Goal: Obtain resource: Download file/media

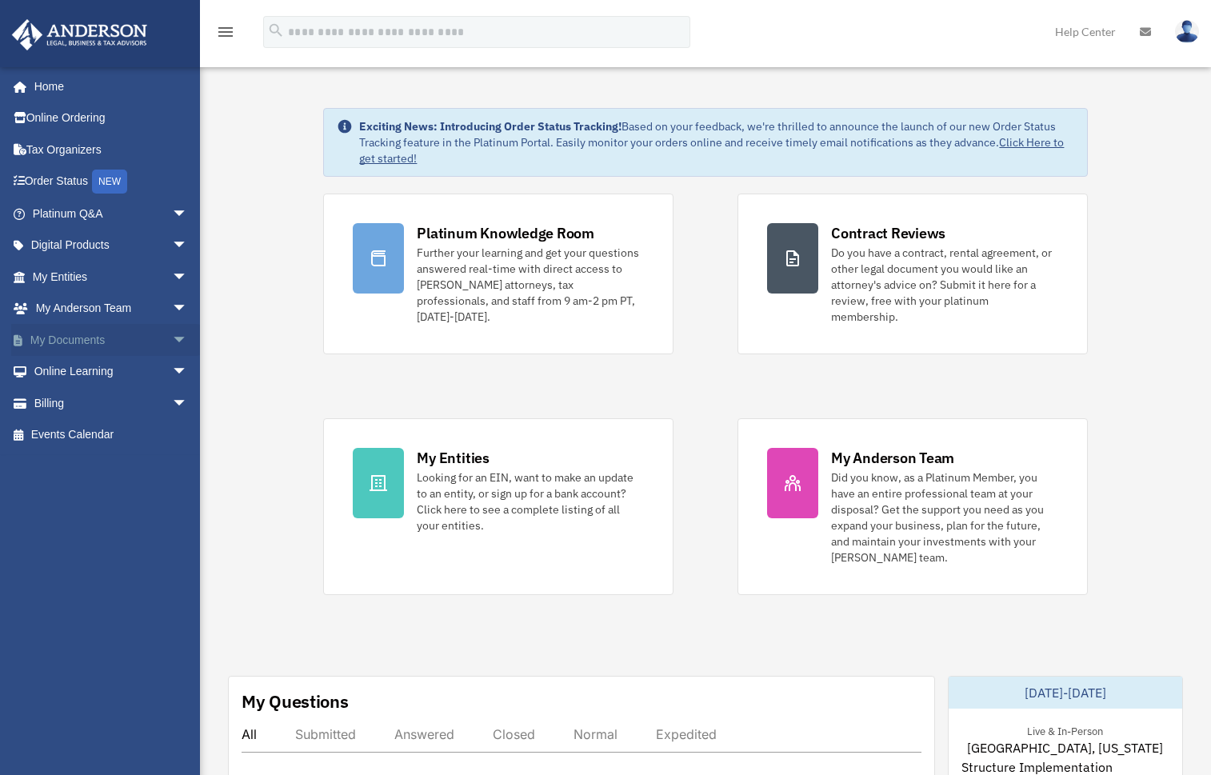
click at [102, 341] on link "My Documents arrow_drop_down" at bounding box center [111, 340] width 201 height 32
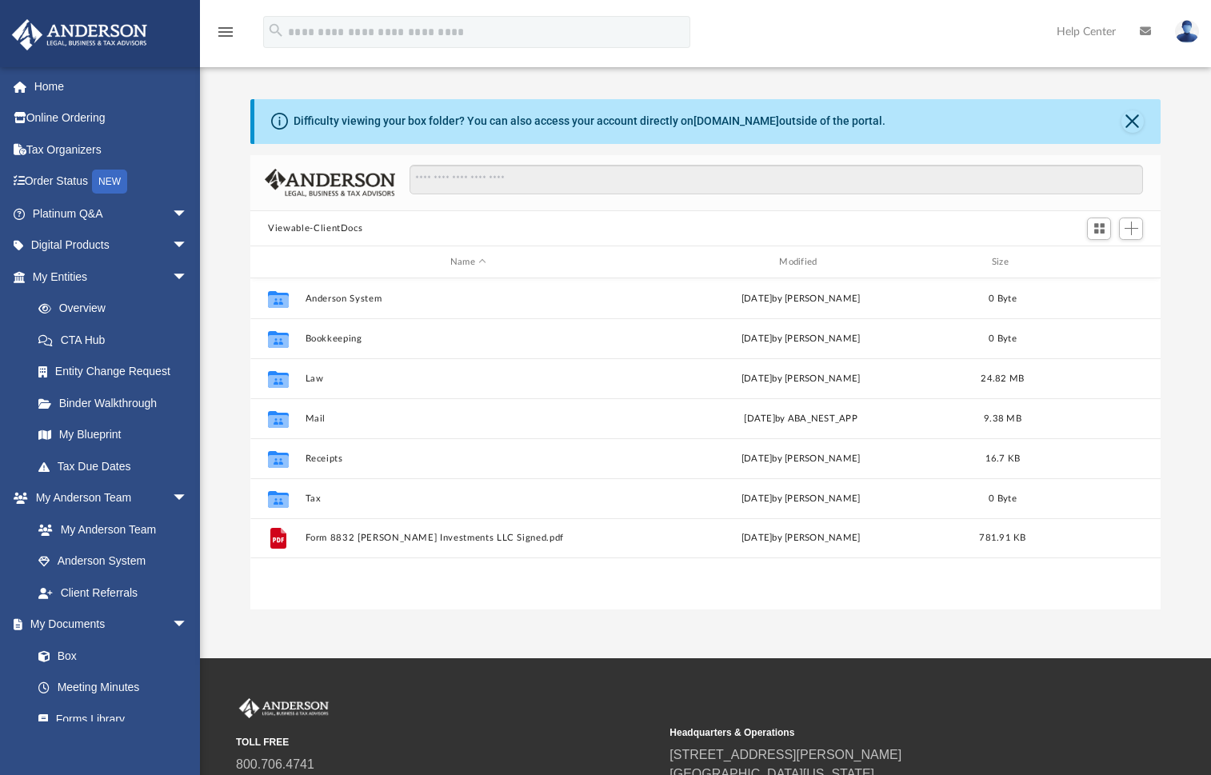
scroll to position [352, 897]
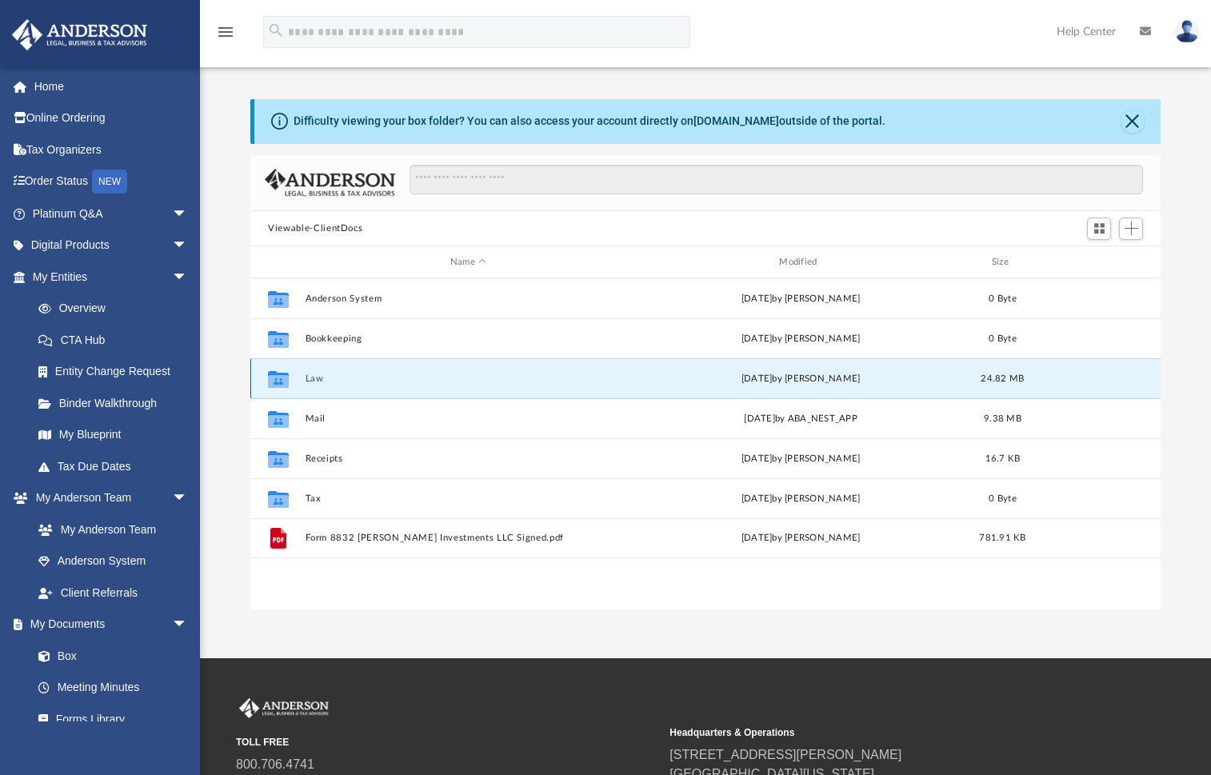
click at [326, 381] on button "Law" at bounding box center [467, 378] width 325 height 10
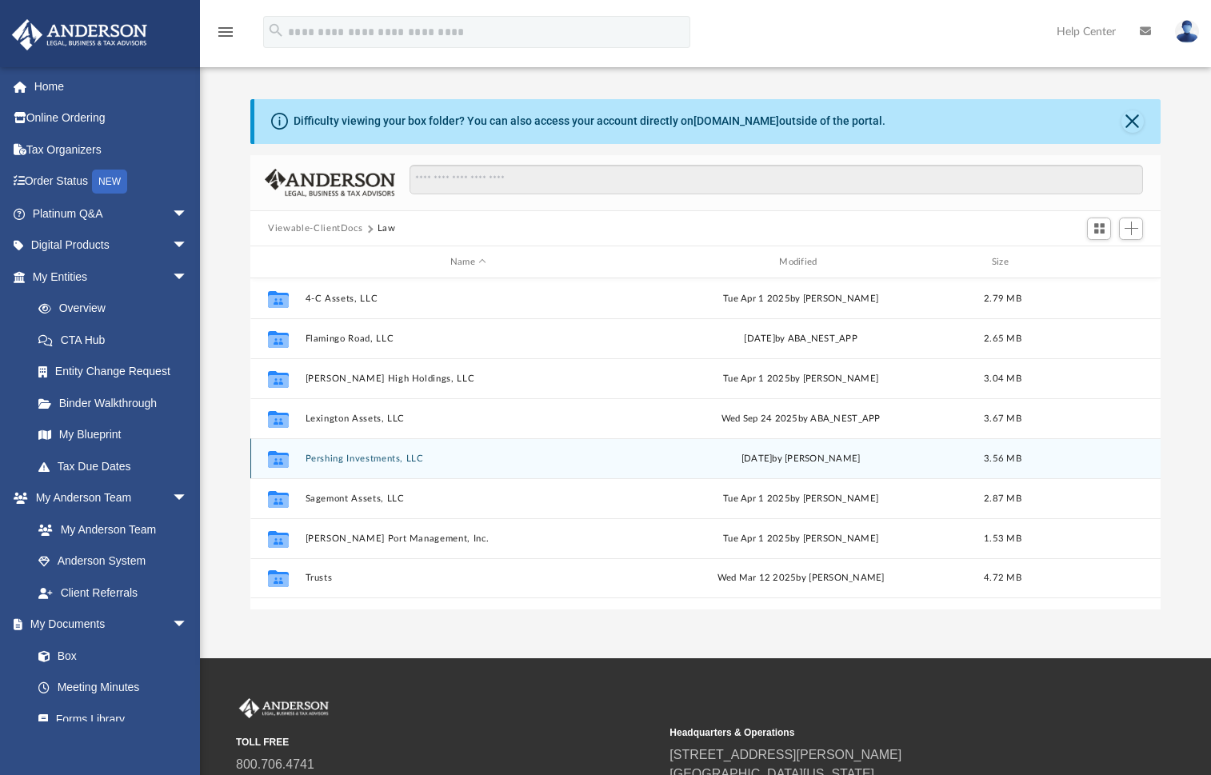
click at [405, 454] on button "Pershing Investments, LLC" at bounding box center [467, 458] width 325 height 10
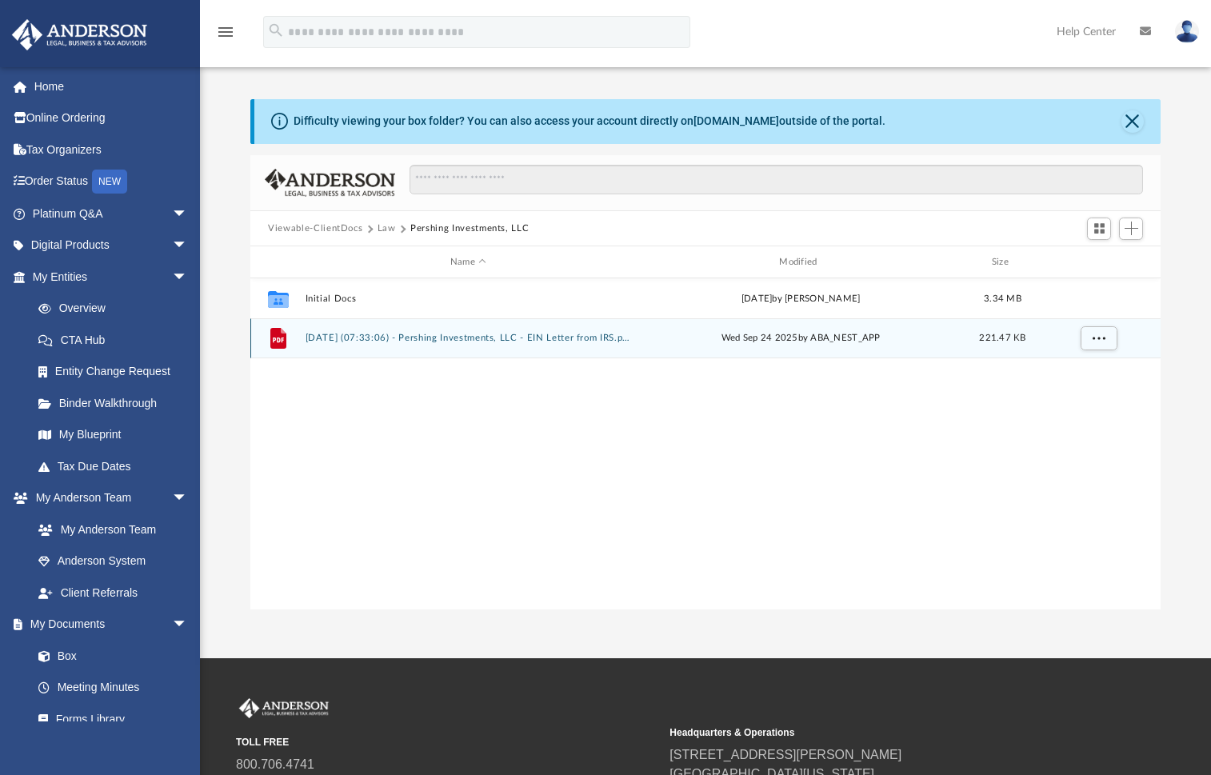
click at [413, 345] on div "File [DATE] (07:33:06) - Pershing Investments, LLC - EIN Letter from IRS.pdf [D…" at bounding box center [705, 338] width 910 height 40
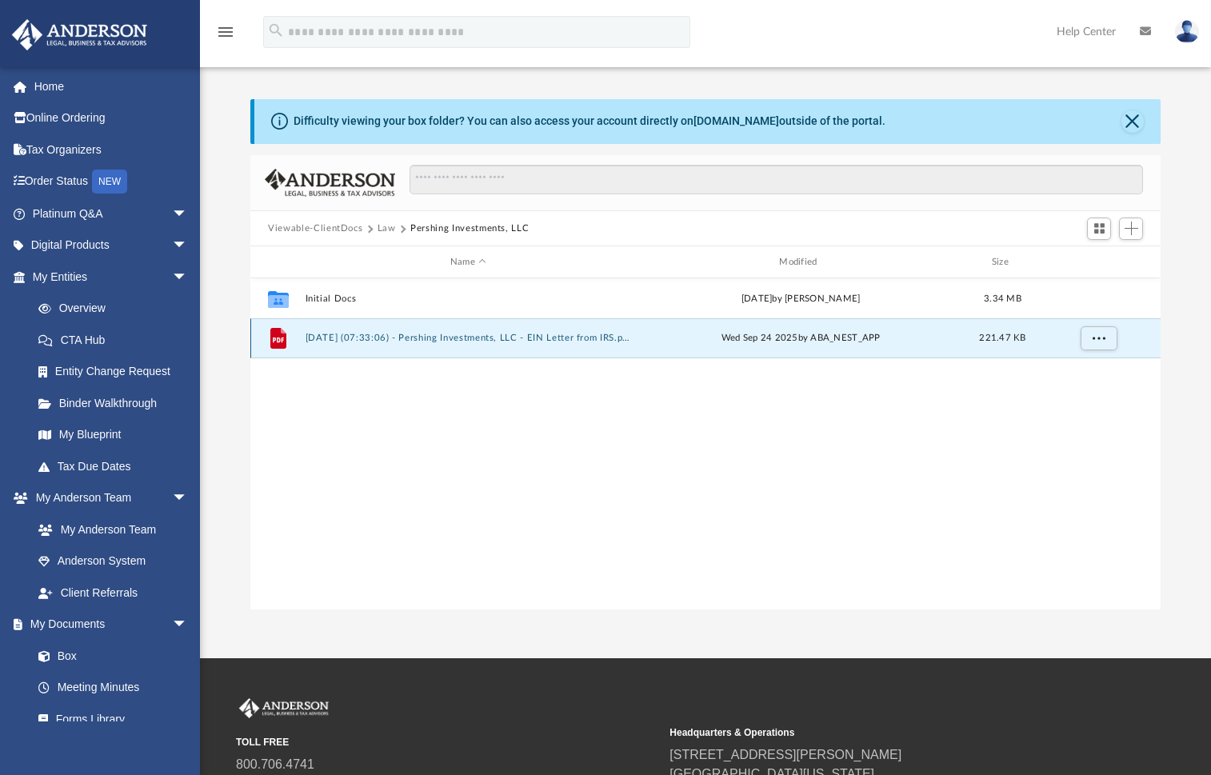
click at [281, 338] on icon "grid" at bounding box center [278, 338] width 16 height 21
click at [339, 336] on button "[DATE] (07:33:06) - Pershing Investments, LLC - EIN Letter from IRS.pdf" at bounding box center [467, 338] width 325 height 10
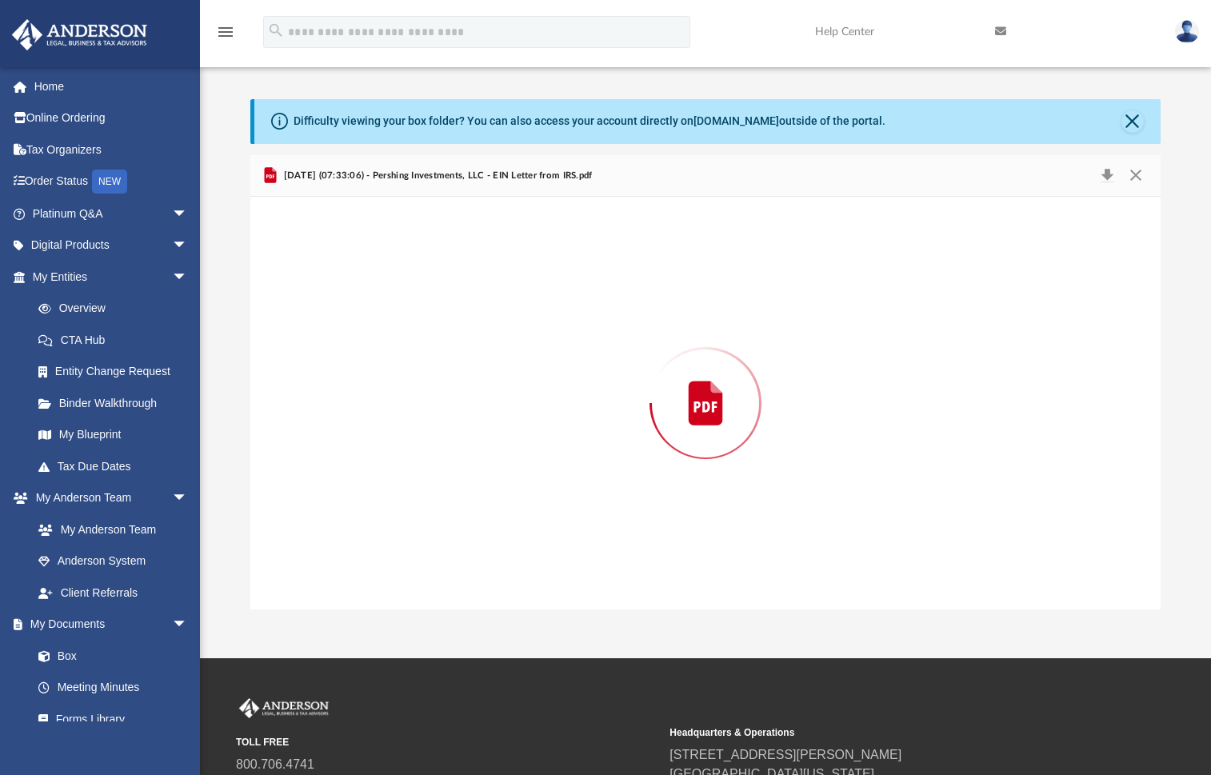
click at [339, 336] on div "Preview" at bounding box center [705, 403] width 910 height 413
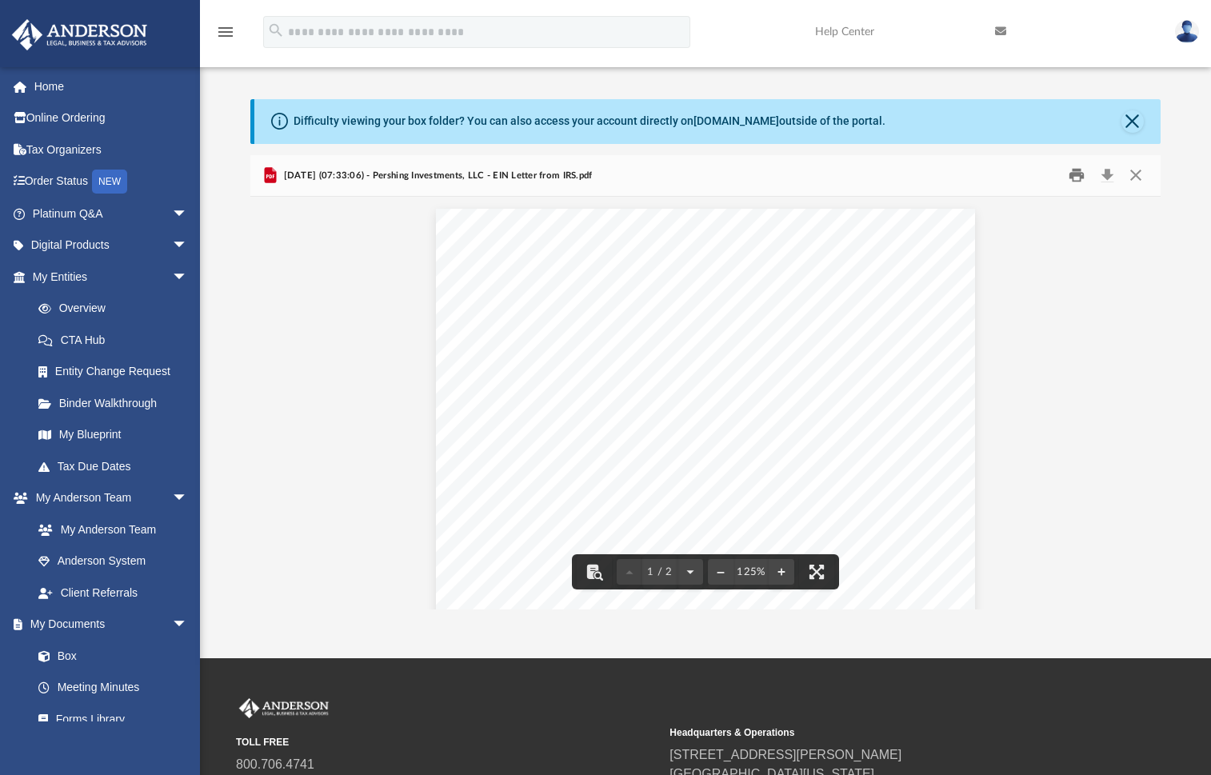
click at [1073, 174] on button "Print" at bounding box center [1076, 175] width 32 height 25
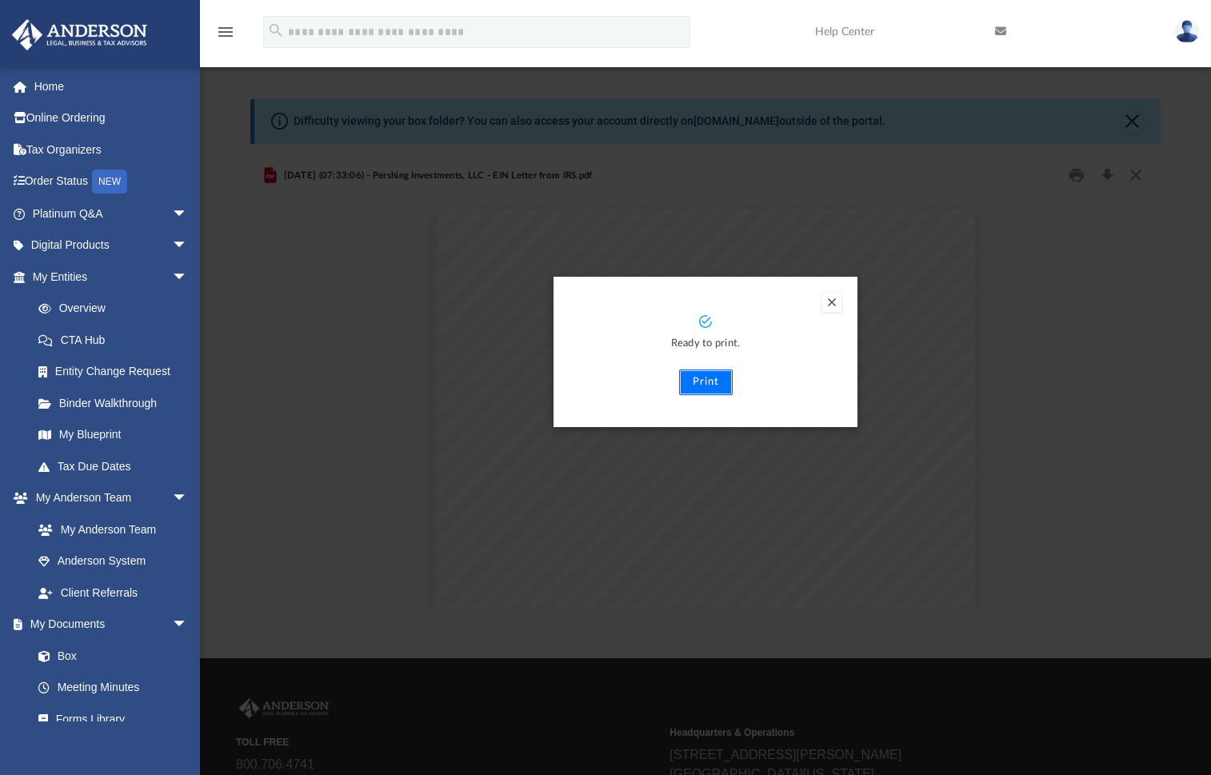
click at [717, 385] on button "Print" at bounding box center [706, 382] width 54 height 26
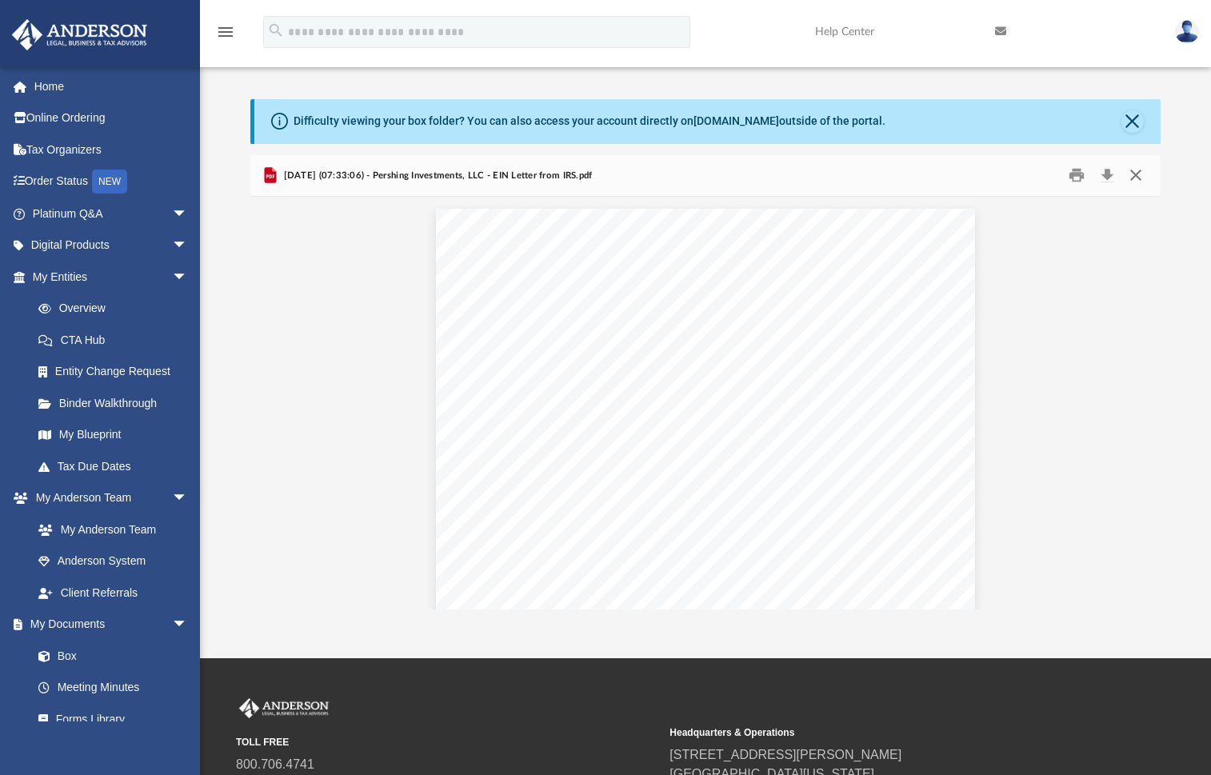
click at [1138, 178] on button "Close" at bounding box center [1134, 175] width 29 height 25
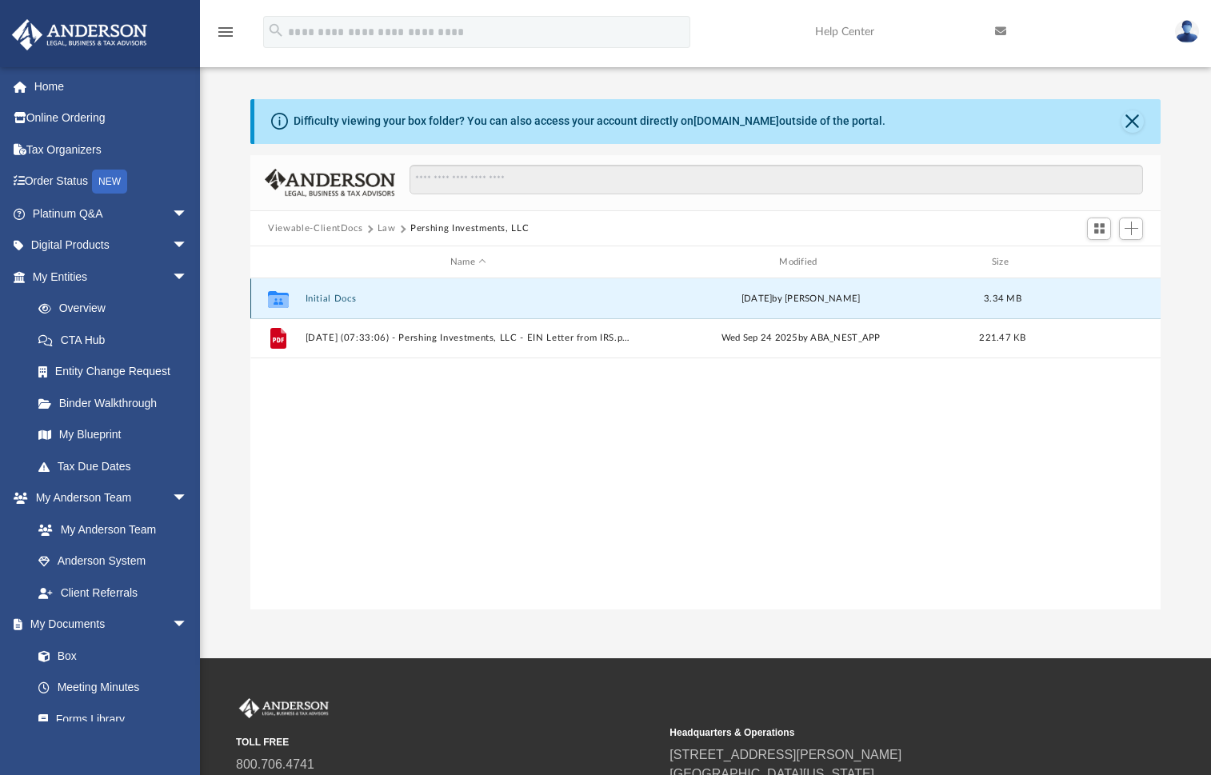
click at [318, 304] on button "Initial Docs" at bounding box center [467, 298] width 325 height 10
click at [316, 301] on button "Initial Docs" at bounding box center [467, 298] width 325 height 10
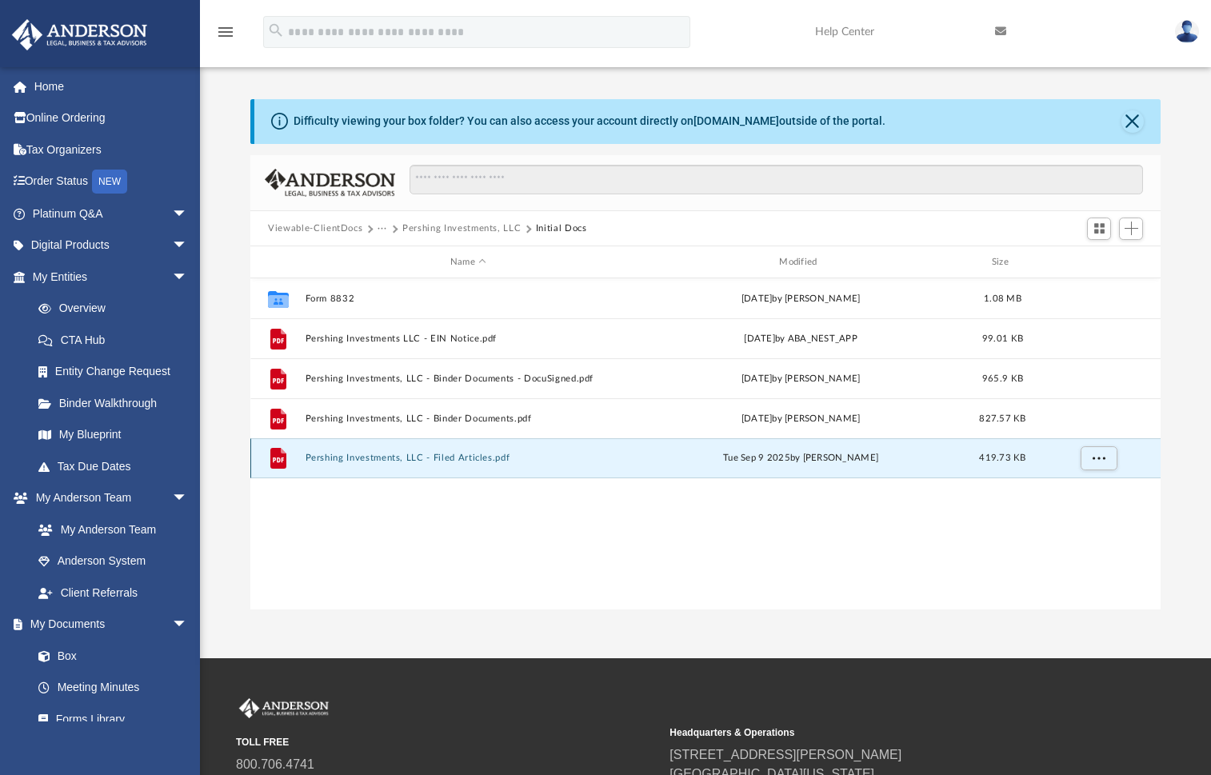
click at [459, 461] on button "Pershing Investments, LLC - Filed Articles.pdf" at bounding box center [467, 458] width 325 height 10
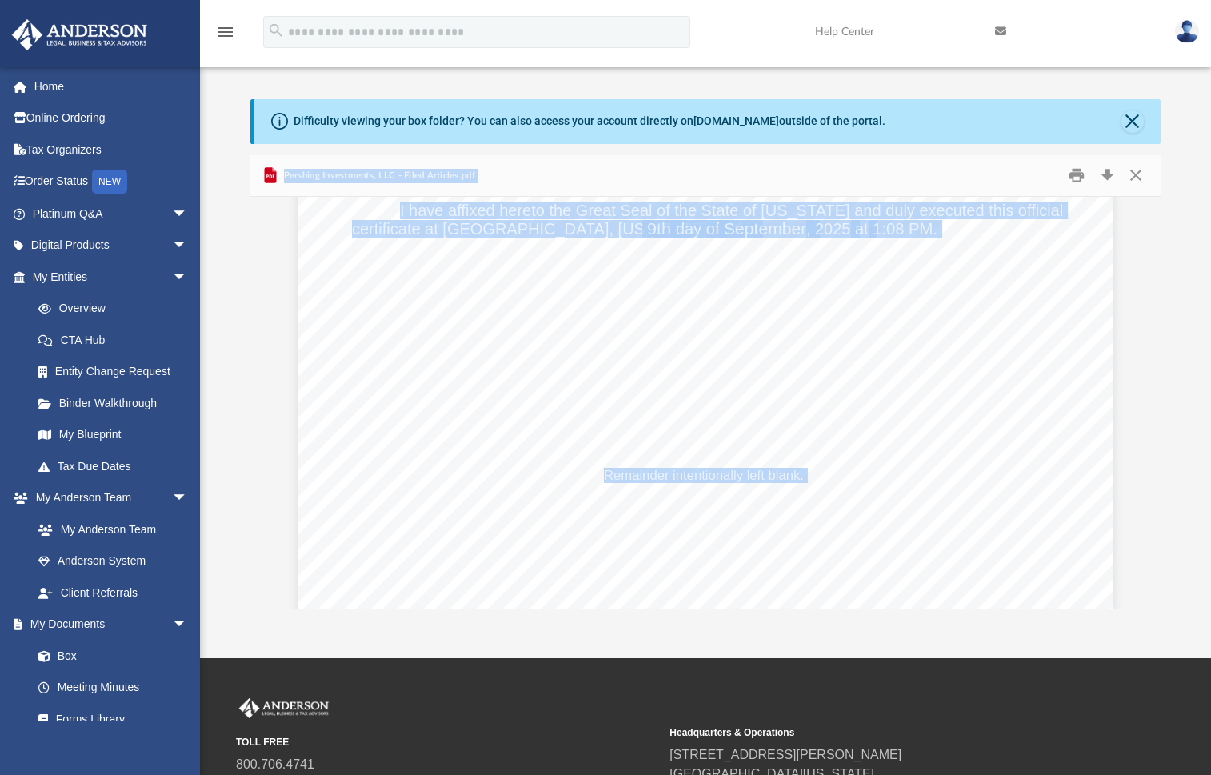
scroll to position [3906, 0]
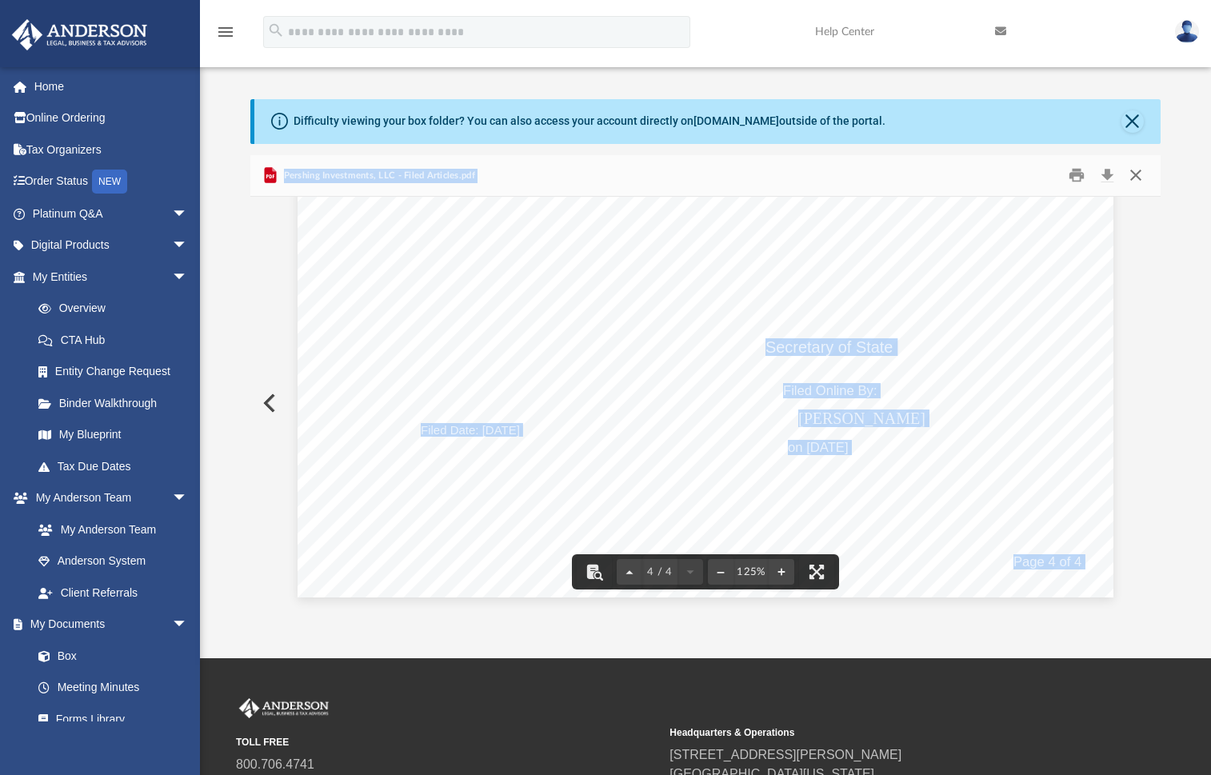
click at [1138, 168] on button "Close" at bounding box center [1134, 175] width 29 height 25
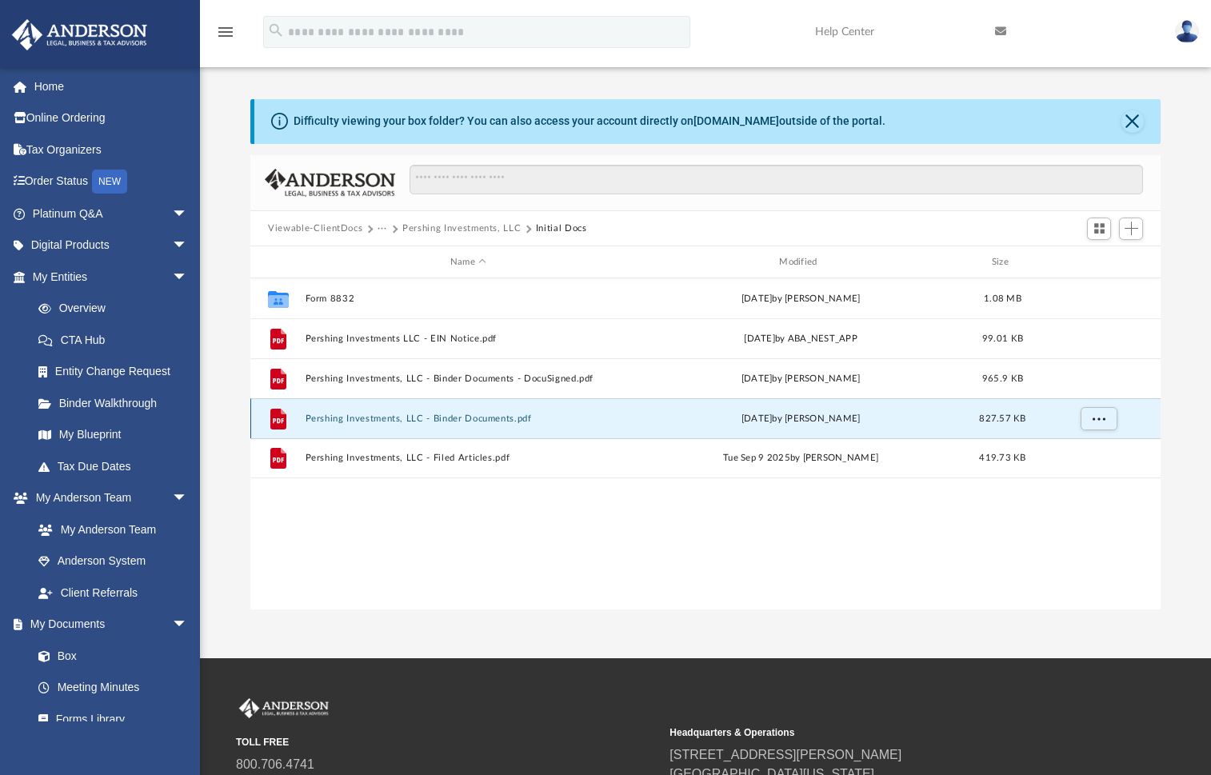
click at [407, 415] on button "Pershing Investments, LLC - Binder Documents.pdf" at bounding box center [467, 418] width 325 height 10
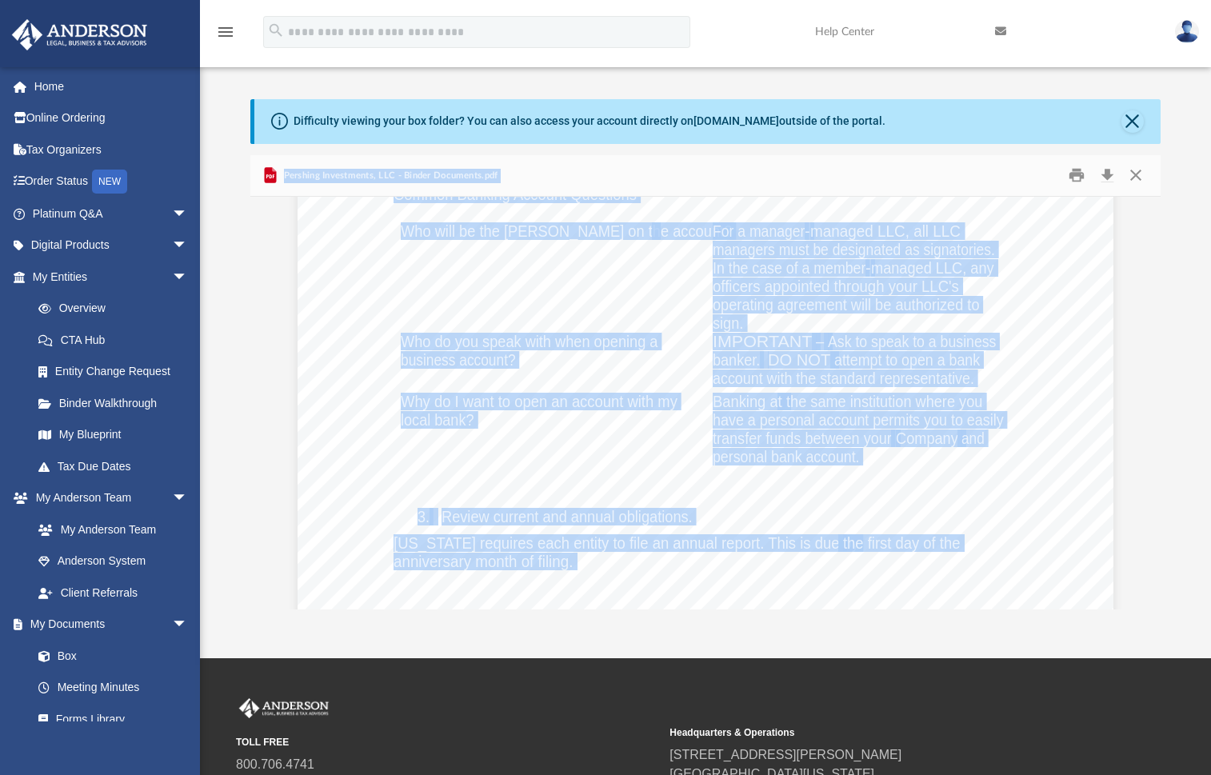
scroll to position [3279, 0]
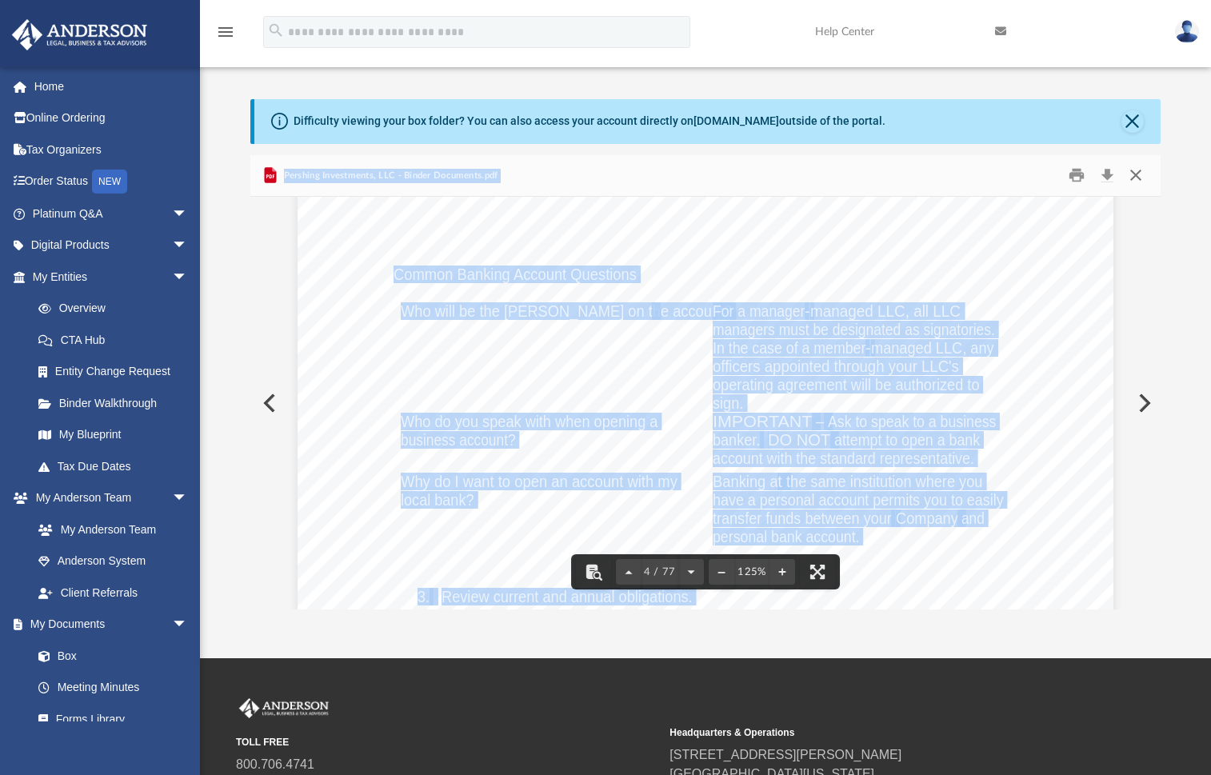
click at [1129, 166] on button "Close" at bounding box center [1134, 175] width 29 height 25
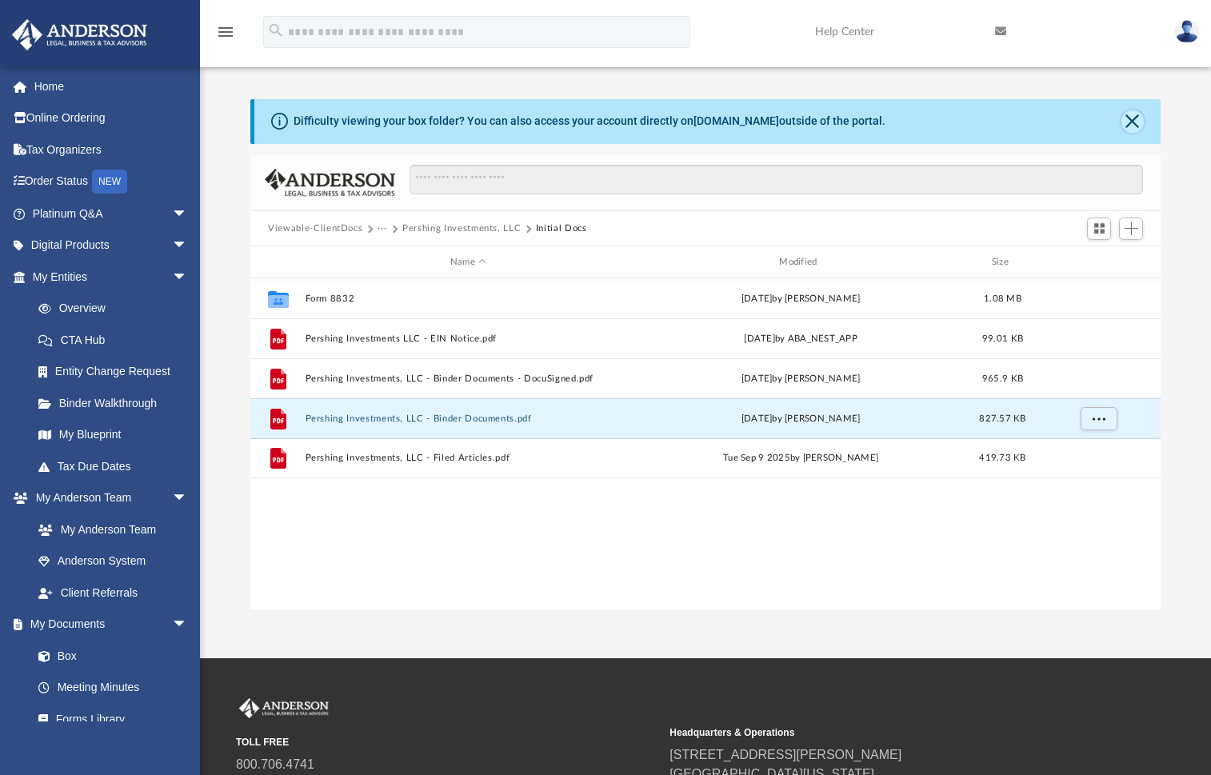
click at [1135, 125] on button "Close" at bounding box center [1132, 121] width 22 height 22
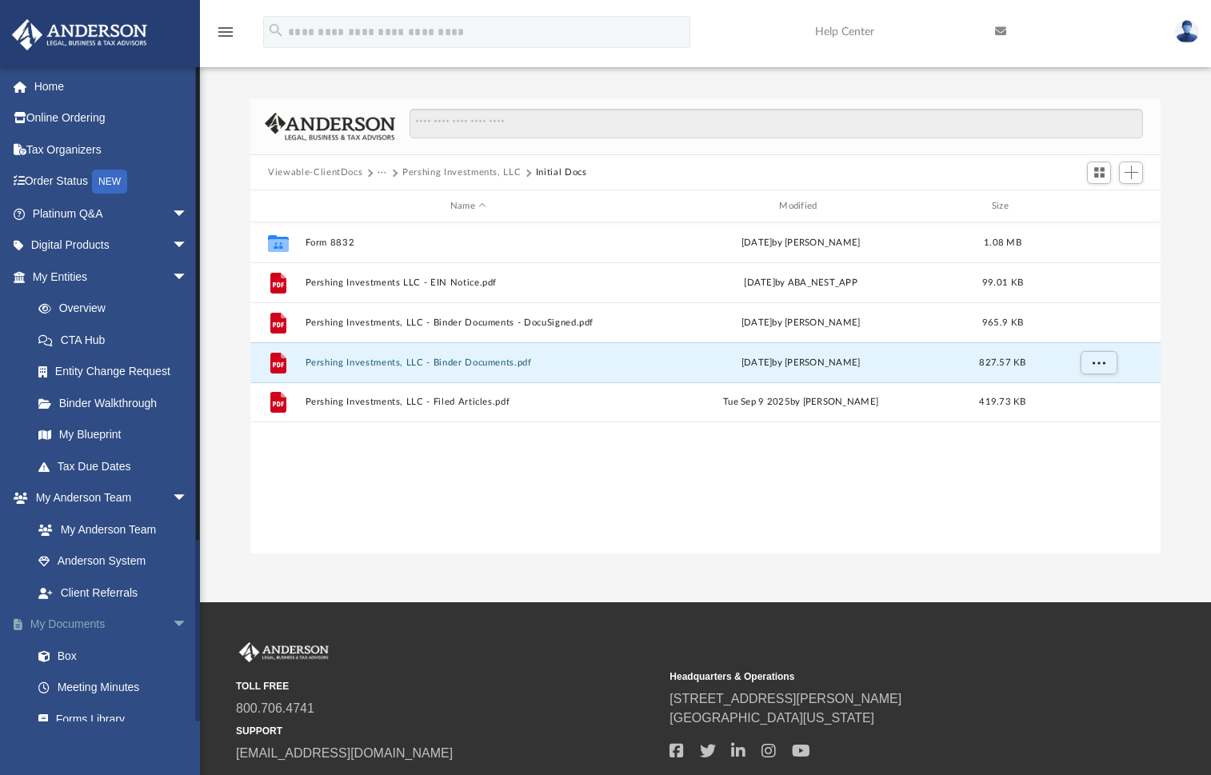
click at [84, 622] on link "My Documents arrow_drop_down" at bounding box center [111, 625] width 201 height 32
click at [379, 174] on button "···" at bounding box center [382, 173] width 10 height 14
click at [389, 202] on li "Law" at bounding box center [395, 200] width 18 height 17
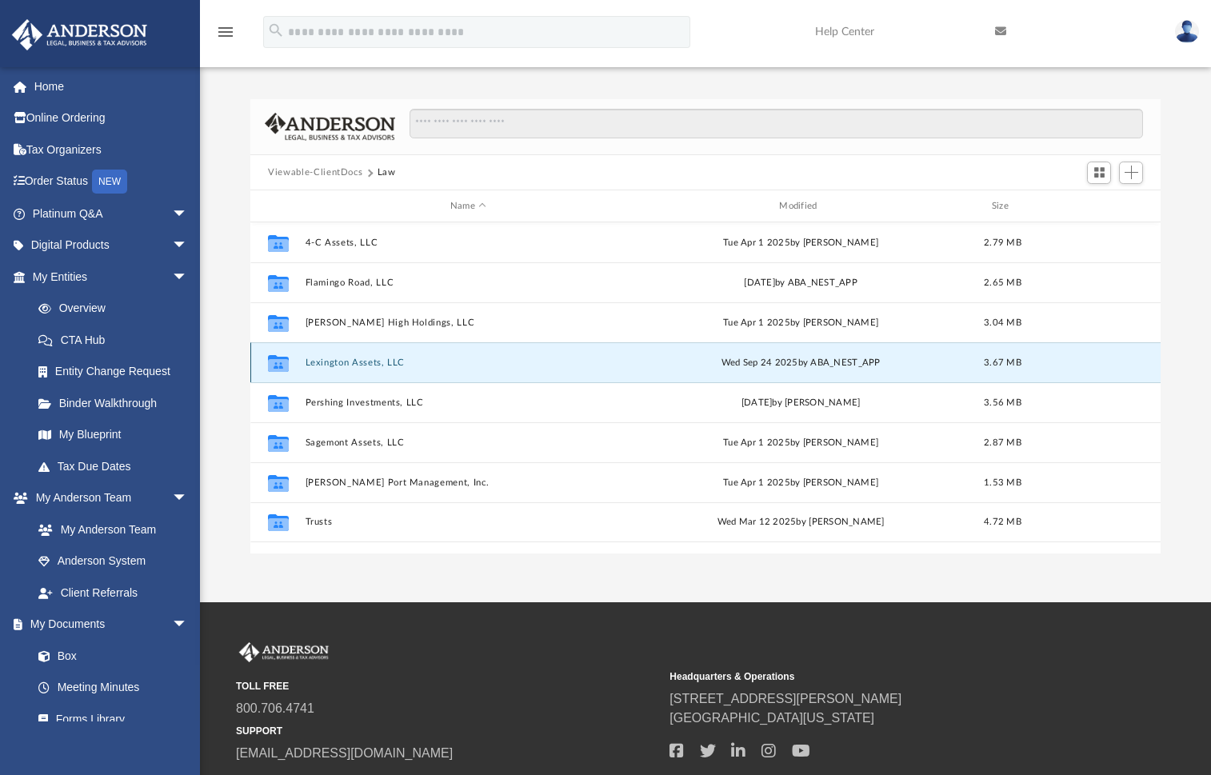
click at [357, 362] on button "Lexington Assets, LLC" at bounding box center [467, 362] width 325 height 10
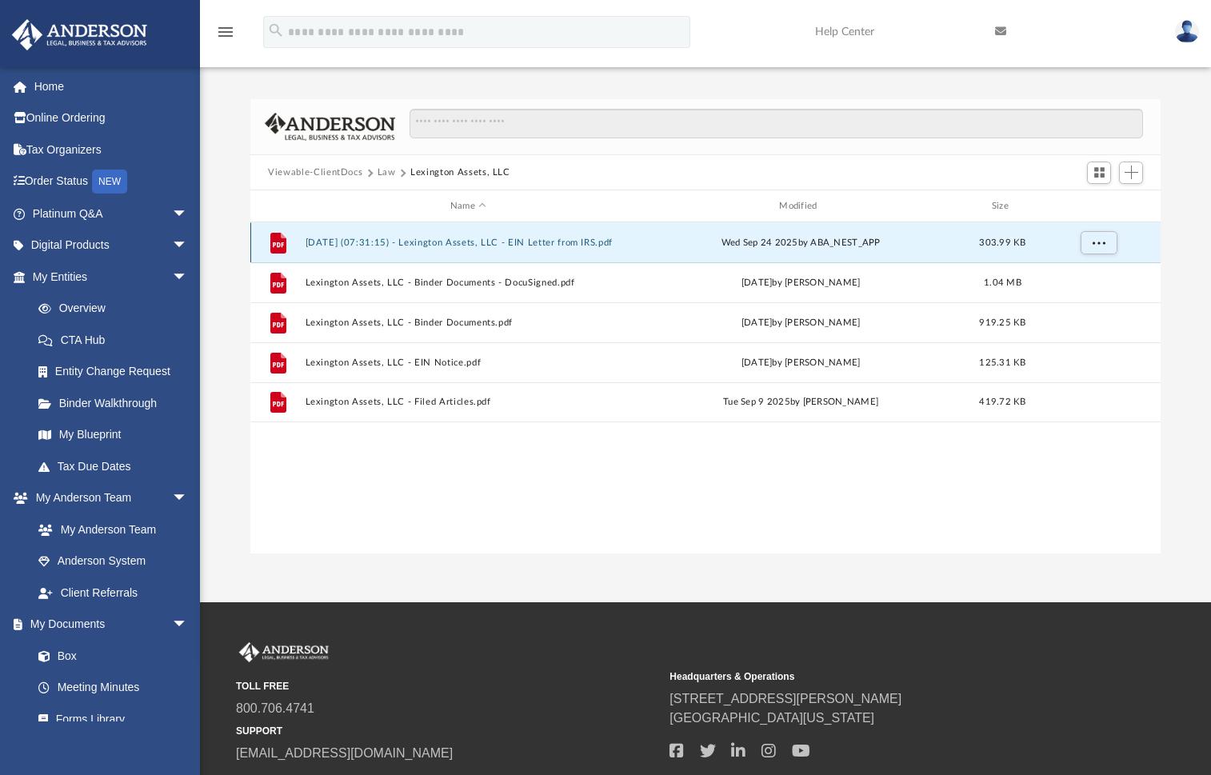
click at [475, 238] on button "[DATE] (07:31:15) - Lexington Assets, LLC - EIN Letter from IRS.pdf" at bounding box center [467, 243] width 325 height 10
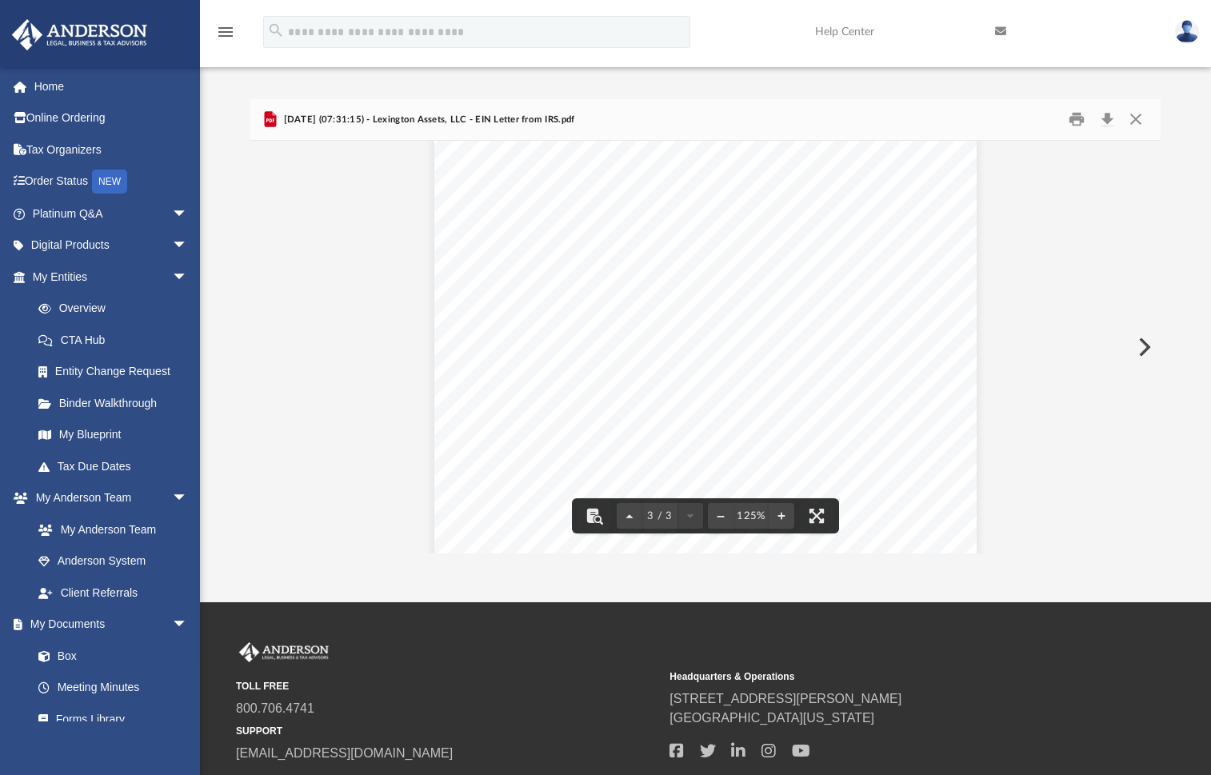
scroll to position [1780, 0]
click at [1075, 118] on button "Print" at bounding box center [1076, 119] width 32 height 25
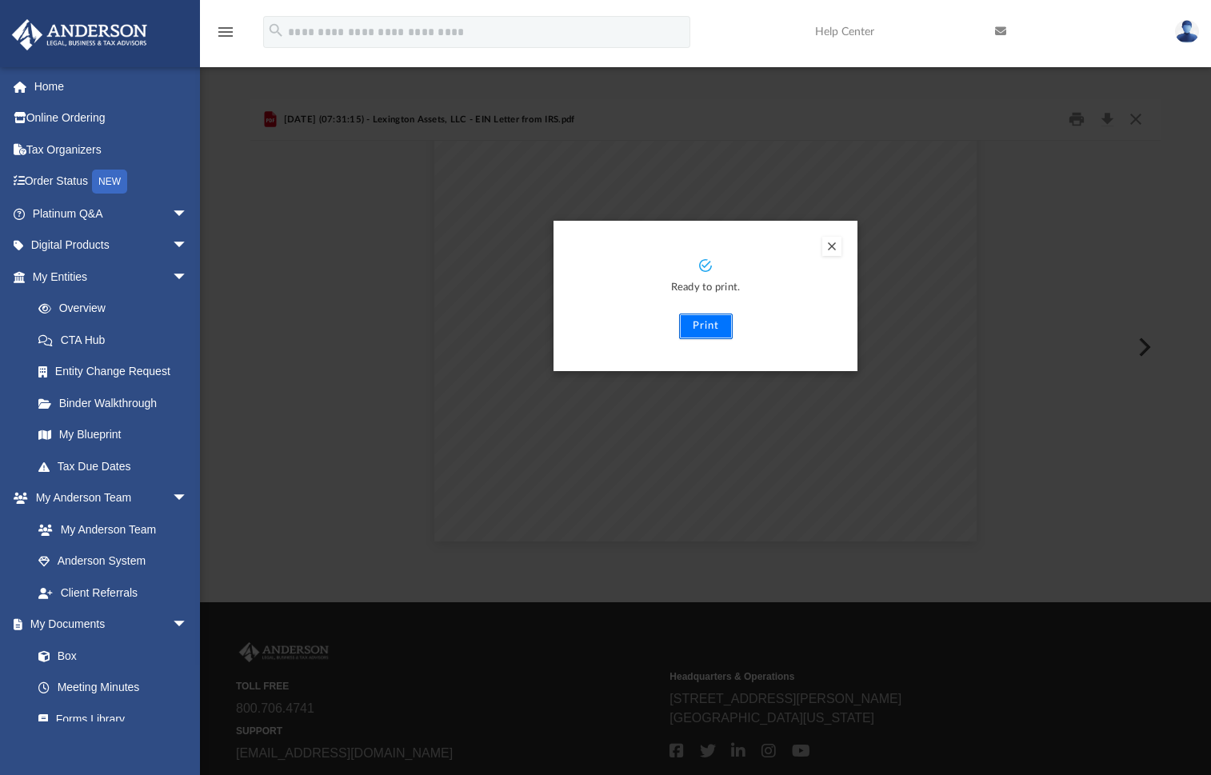
click at [711, 329] on button "Print" at bounding box center [706, 326] width 54 height 26
